Goal: Find specific page/section: Find specific page/section

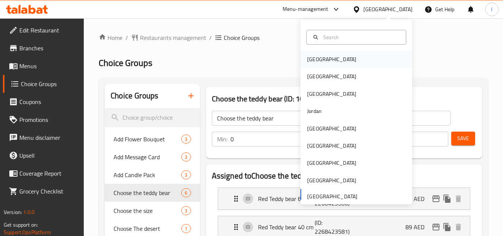
click at [356, 53] on div "[GEOGRAPHIC_DATA]" at bounding box center [356, 59] width 112 height 17
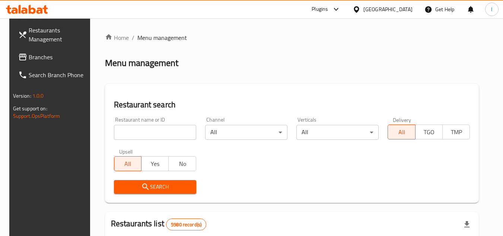
click at [29, 53] on span "Branches" at bounding box center [58, 57] width 59 height 9
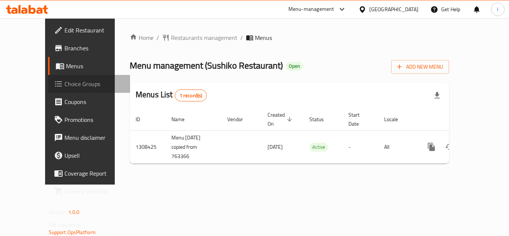
click at [64, 88] on span "Choice Groups" at bounding box center [94, 83] width 60 height 9
